Goal: Find specific page/section: Find specific page/section

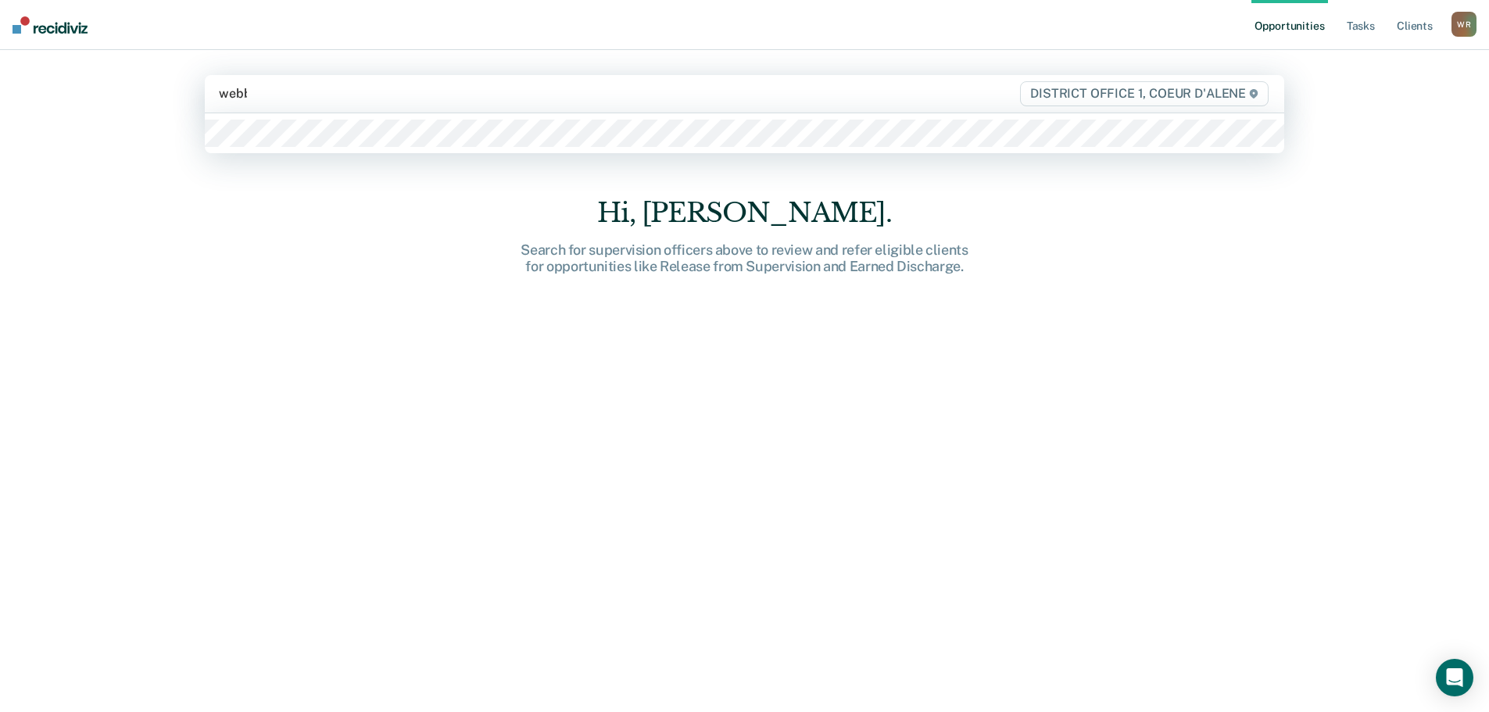
type input "[PERSON_NAME]"
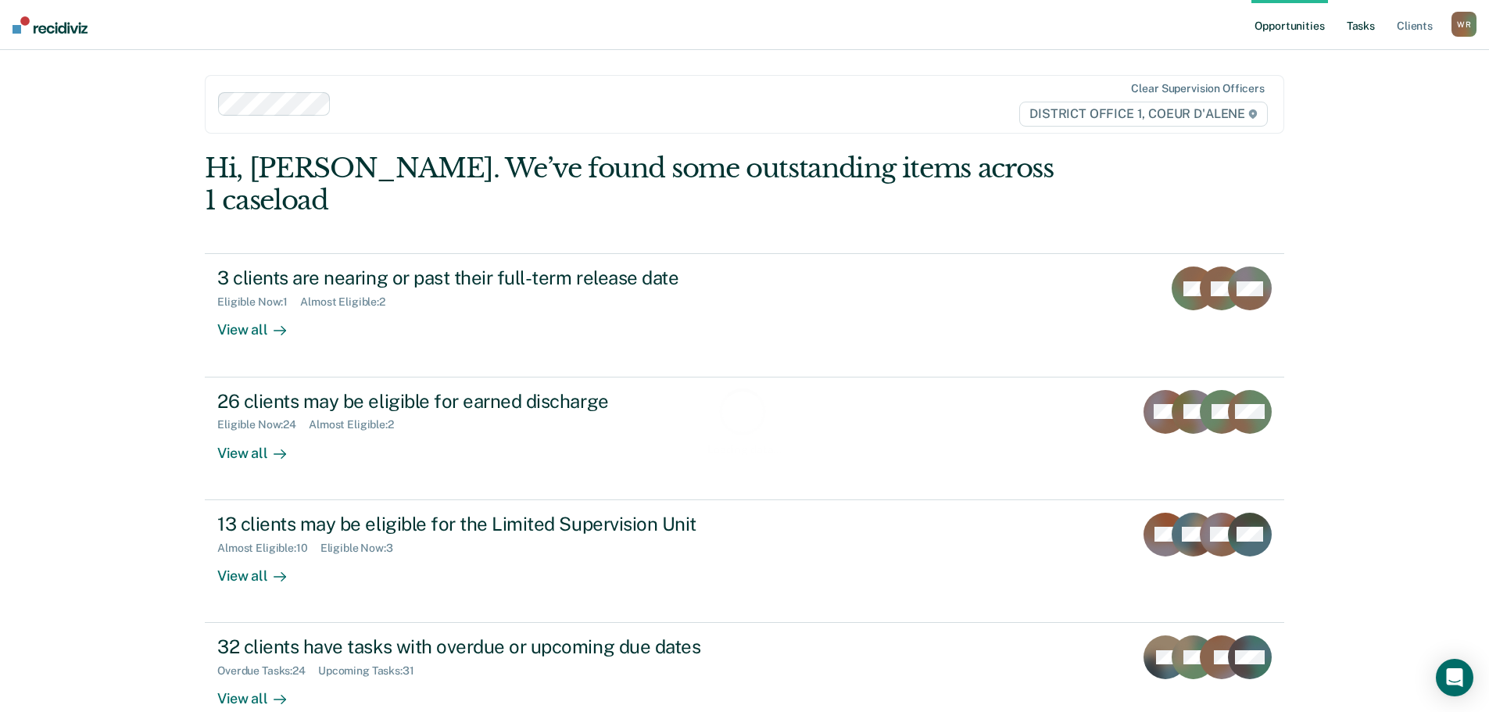
click at [1371, 20] on link "Tasks" at bounding box center [1361, 25] width 34 height 50
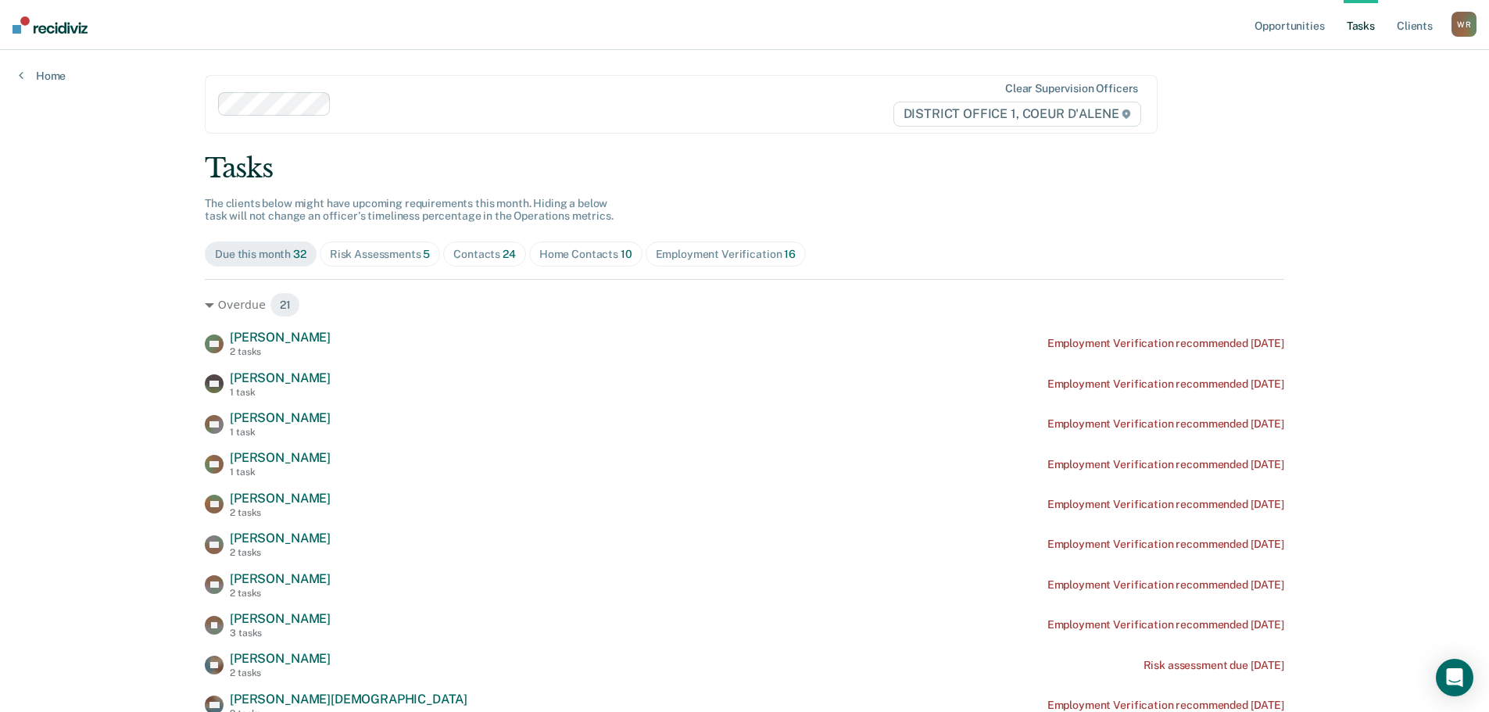
click at [464, 256] on div "Contacts 24" at bounding box center [484, 254] width 63 height 13
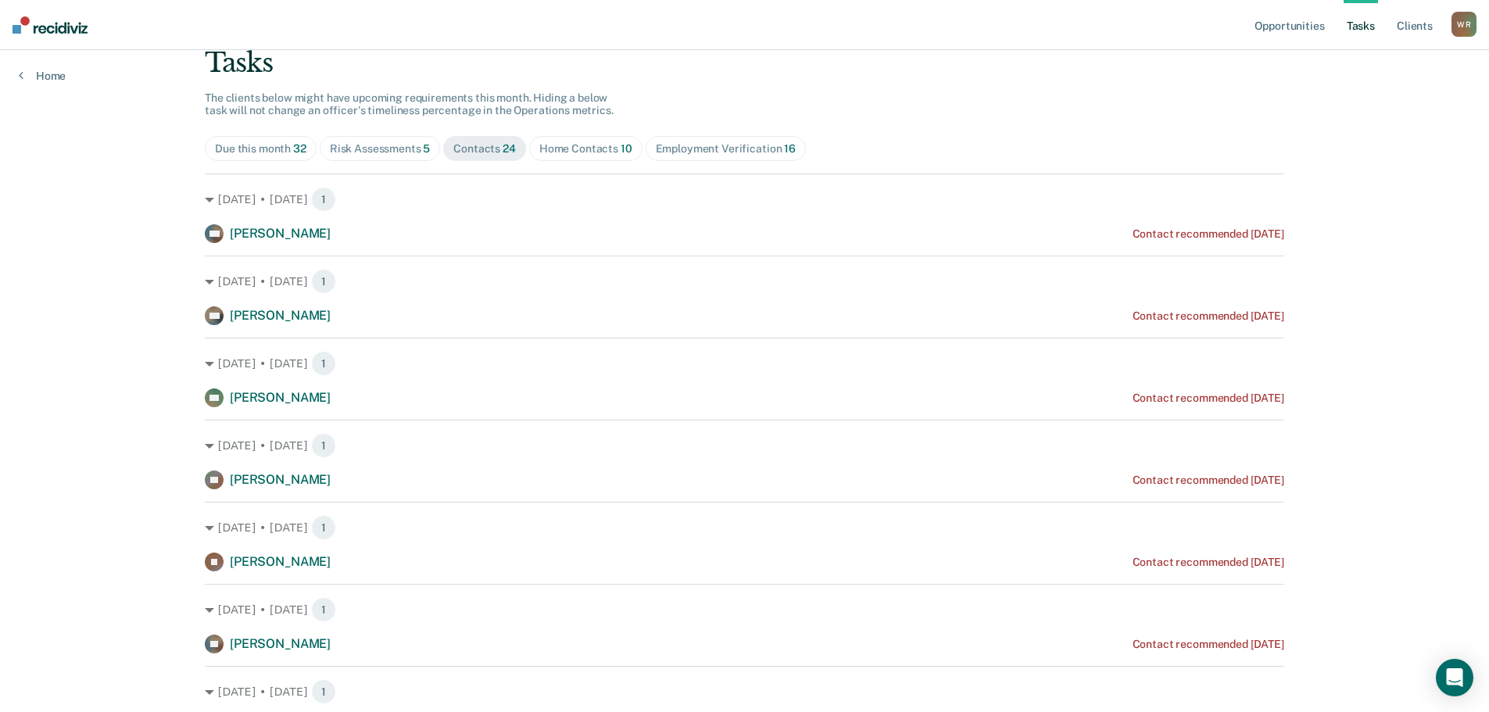
scroll to position [78, 0]
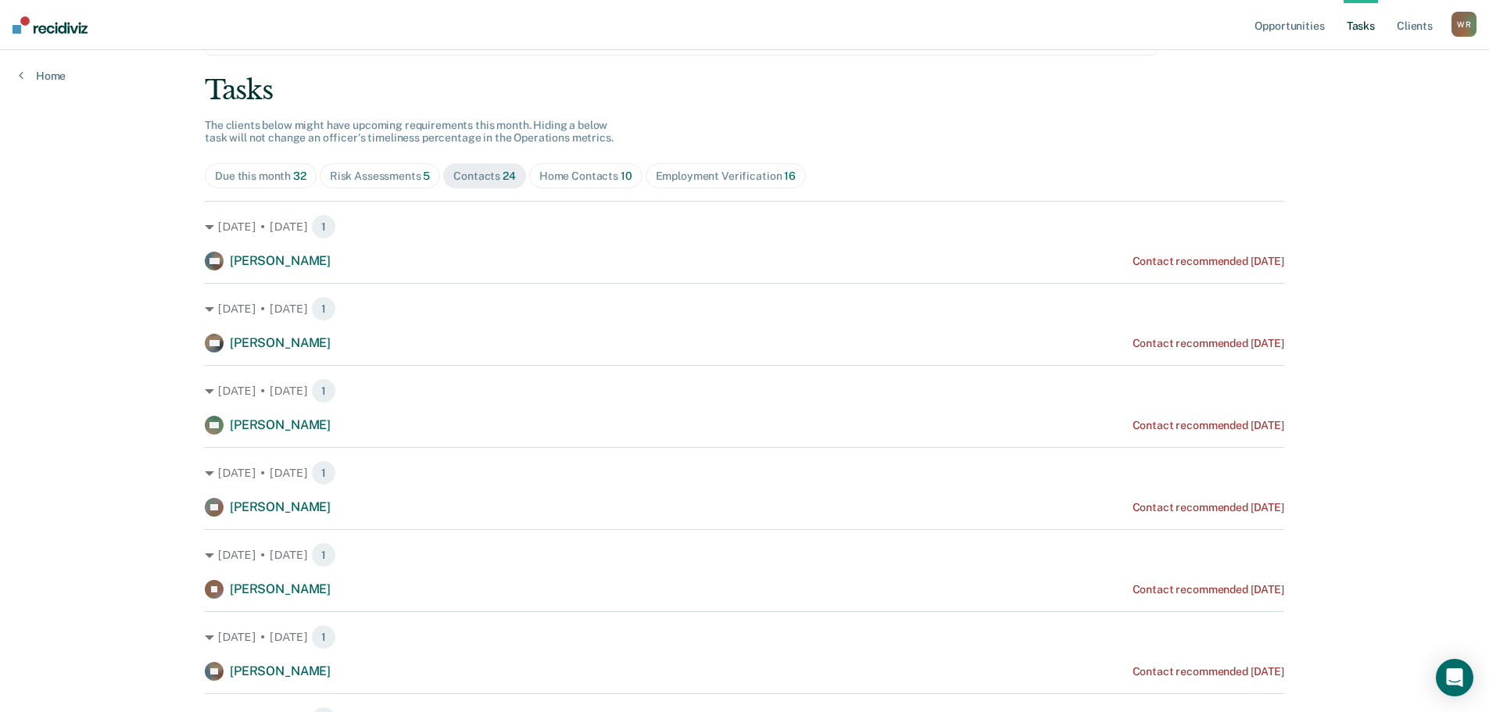
click at [375, 177] on div "Risk Assessments 5" at bounding box center [380, 176] width 101 height 13
